Goal: Ask a question

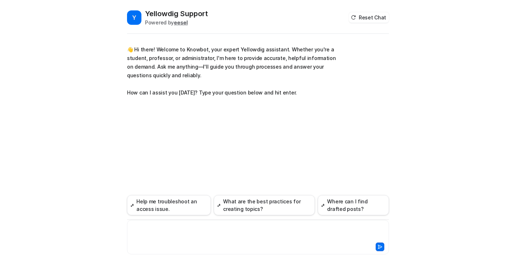
click at [189, 238] on div at bounding box center [258, 233] width 258 height 17
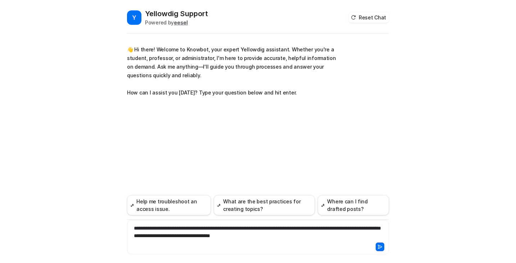
click at [381, 247] on icon at bounding box center [380, 247] width 4 height 4
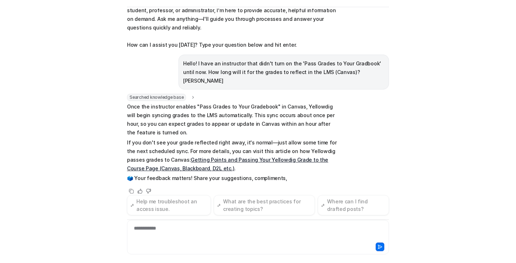
scroll to position [30, 0]
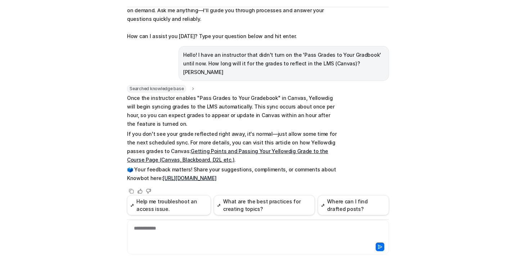
drag, startPoint x: 128, startPoint y: 88, endPoint x: 270, endPoint y: 172, distance: 165.4
click at [270, 172] on span "Once the instructor enables "Pass Grades to Your Gradebook" in Canvas, Yellowdi…" at bounding box center [232, 138] width 210 height 89
copy span "Once the instructor enables "Pass Grades to Your Gradebook" in Canvas, Yellowdi…"
